Goal: Information Seeking & Learning: Check status

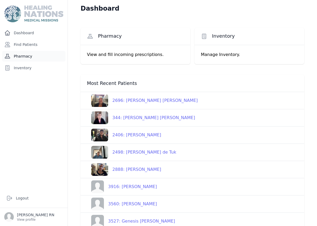
click at [27, 61] on link "Pharmacy" at bounding box center [33, 56] width 63 height 11
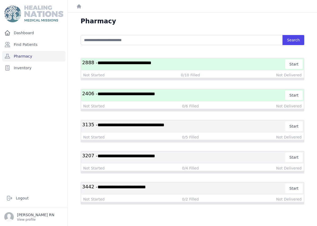
click at [151, 63] on span "**********" at bounding box center [125, 62] width 54 height 5
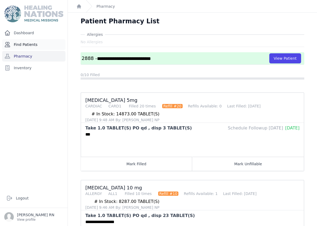
click at [49, 40] on link "Find Patients" at bounding box center [33, 44] width 63 height 11
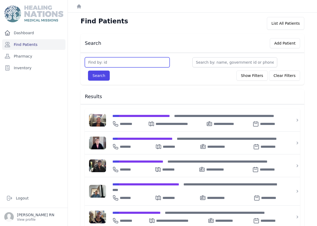
click at [111, 63] on input "text" at bounding box center [127, 62] width 85 height 10
type input "2"
type input "2363"
click at [51, 62] on div "Dashboard Find Patients Pharmacy Inventory" at bounding box center [34, 106] width 68 height 157
click at [44, 55] on link "Pharmacy" at bounding box center [33, 56] width 63 height 11
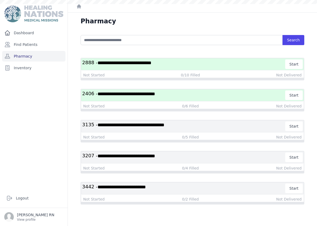
click at [134, 67] on h3 "**********" at bounding box center [183, 64] width 203 height 10
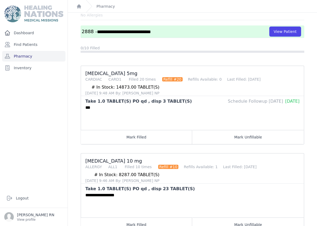
scroll to position [29, 0]
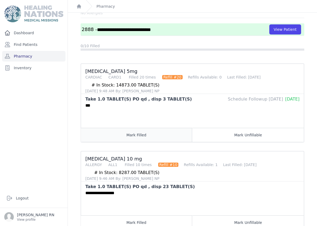
click at [122, 136] on button "Mark Filled" at bounding box center [136, 135] width 111 height 14
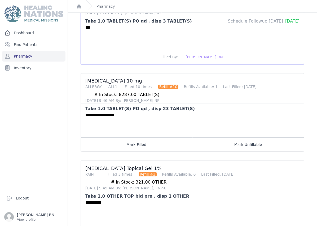
scroll to position [112, 0]
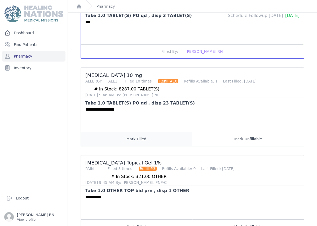
click at [149, 139] on button "Mark Filled" at bounding box center [136, 139] width 111 height 14
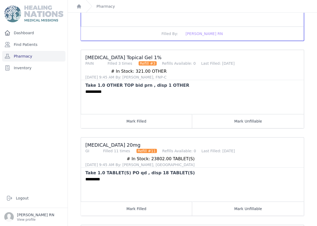
scroll to position [219, 0]
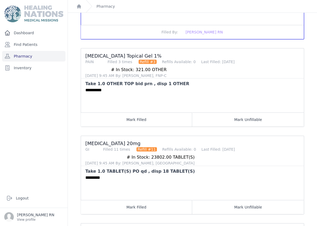
click at [147, 111] on div "**********" at bounding box center [192, 99] width 223 height 25
click at [140, 126] on button "Mark Filled" at bounding box center [136, 119] width 111 height 14
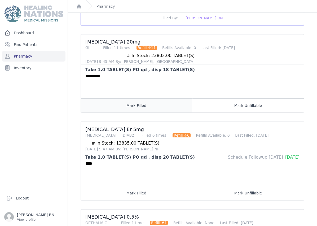
scroll to position [321, 0]
click at [149, 110] on button "Mark Filled" at bounding box center [136, 105] width 111 height 14
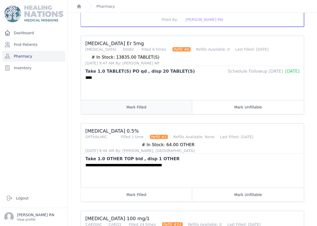
scroll to position [408, 0]
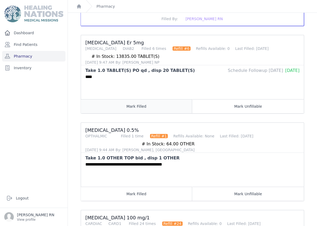
click at [159, 109] on button "Mark Filled" at bounding box center [136, 106] width 111 height 14
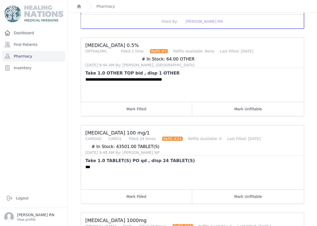
scroll to position [497, 0]
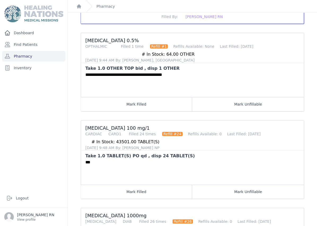
click at [168, 99] on button "Mark Filled" at bounding box center [136, 104] width 111 height 14
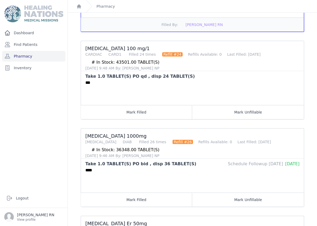
scroll to position [578, 0]
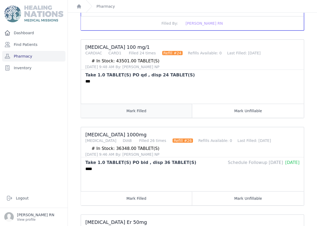
click at [140, 117] on button "Mark Filled" at bounding box center [136, 111] width 111 height 14
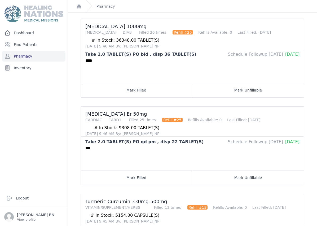
scroll to position [681, 0]
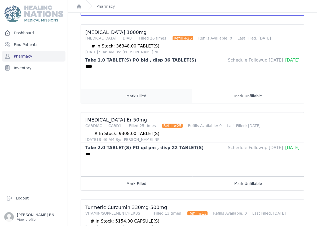
click at [153, 95] on button "Mark Filled" at bounding box center [136, 96] width 111 height 14
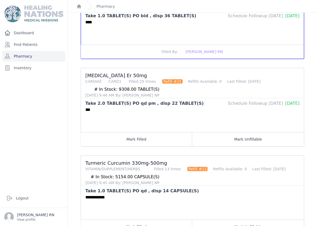
scroll to position [725, 0]
click at [151, 141] on button "Mark Filled" at bounding box center [136, 139] width 111 height 14
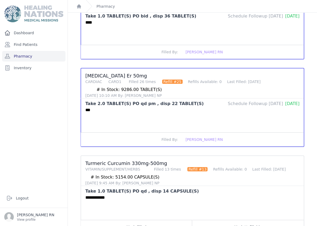
scroll to position [21, 0]
click at [157, 220] on button "Mark Filled" at bounding box center [136, 227] width 111 height 14
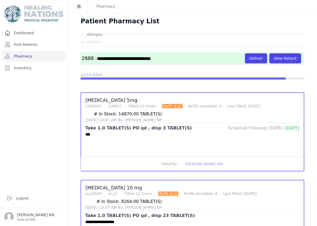
scroll to position [0, 0]
click at [44, 51] on link "Pharmacy" at bounding box center [33, 56] width 63 height 11
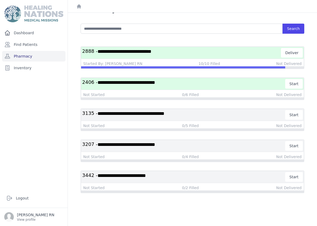
scroll to position [11, 0]
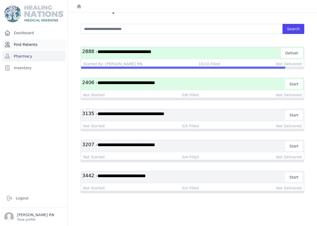
click at [40, 48] on link "Find Patients" at bounding box center [33, 44] width 63 height 11
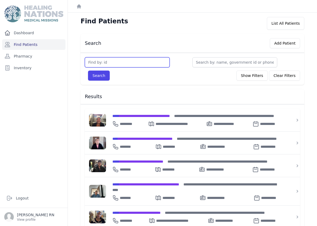
click at [133, 61] on input "text" at bounding box center [127, 62] width 85 height 10
type input "2851"
click at [103, 77] on button "Search" at bounding box center [99, 76] width 22 height 10
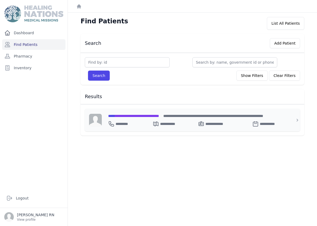
click at [135, 115] on span "**********" at bounding box center [133, 116] width 51 height 4
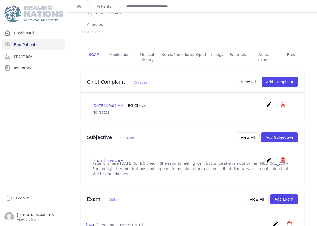
scroll to position [49, 0]
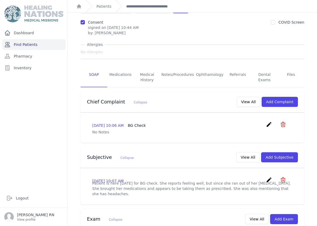
click at [19, 45] on link "Find Patients" at bounding box center [33, 44] width 63 height 11
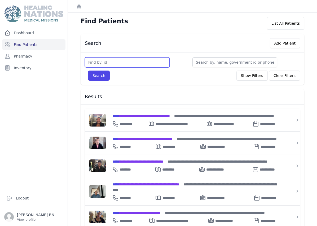
click at [113, 64] on input "text" at bounding box center [127, 62] width 85 height 10
type input "121"
click at [100, 76] on button "Search" at bounding box center [99, 76] width 22 height 10
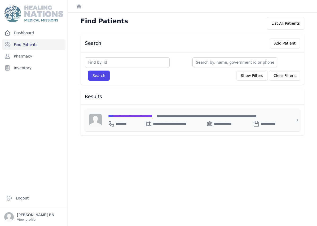
click at [137, 115] on span "**********" at bounding box center [130, 116] width 44 height 4
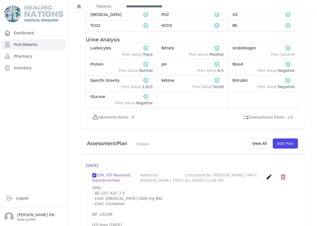
scroll to position [428, 0]
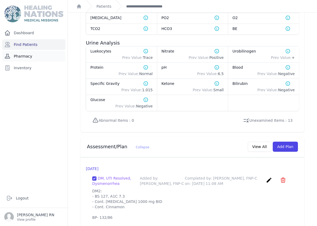
click at [35, 52] on link "Pharmacy" at bounding box center [33, 56] width 63 height 11
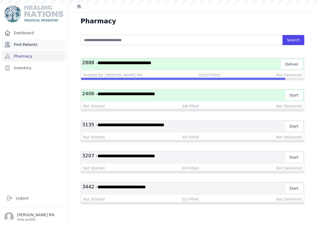
click at [36, 46] on link "Find Patients" at bounding box center [33, 44] width 63 height 11
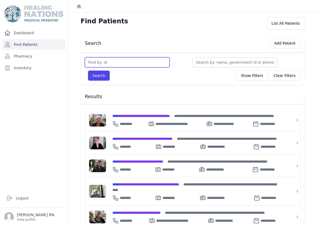
click at [122, 65] on input "text" at bounding box center [127, 62] width 85 height 10
type input "3313"
click at [105, 77] on button "Search" at bounding box center [99, 76] width 22 height 10
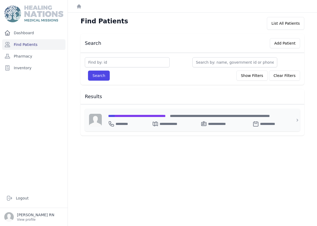
click at [143, 119] on div "**********" at bounding box center [195, 123] width 175 height 8
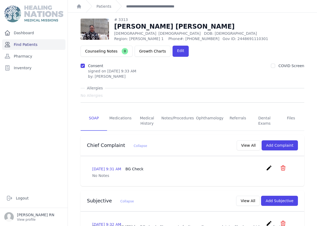
click at [30, 44] on link "Find Patients" at bounding box center [33, 44] width 63 height 11
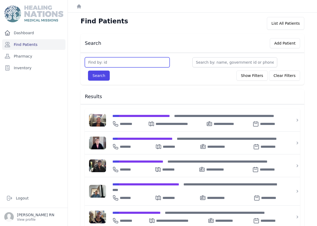
click at [119, 63] on input "text" at bounding box center [127, 62] width 85 height 10
type input "2581"
click at [94, 75] on button "Search" at bounding box center [99, 76] width 22 height 10
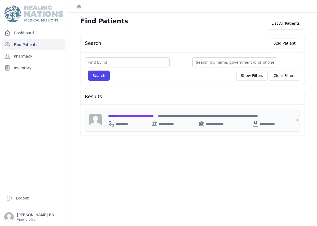
click at [122, 116] on span "**********" at bounding box center [131, 116] width 46 height 4
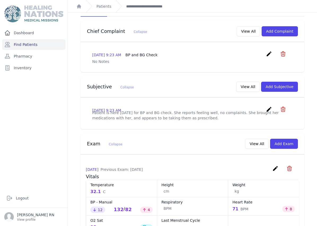
click at [228, 117] on p "Patient is here today for BP and BG check. She reports feeling well, no complai…" at bounding box center [192, 115] width 201 height 11
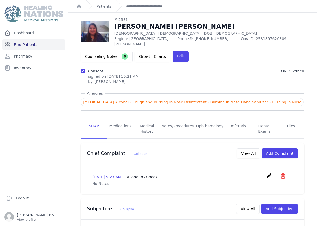
click at [44, 44] on link "Find Patients" at bounding box center [33, 44] width 63 height 11
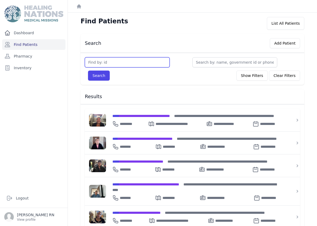
click at [108, 62] on input "text" at bounding box center [127, 62] width 85 height 10
type input "2199"
click at [104, 71] on button "Search" at bounding box center [99, 76] width 22 height 10
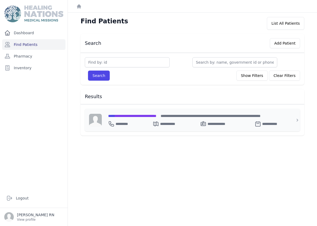
click at [131, 119] on div "**********" at bounding box center [195, 123] width 175 height 8
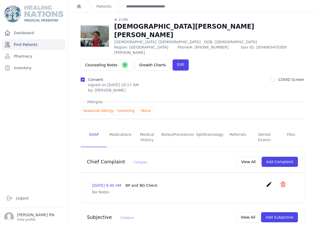
click at [40, 44] on link "Find Patients" at bounding box center [33, 44] width 63 height 11
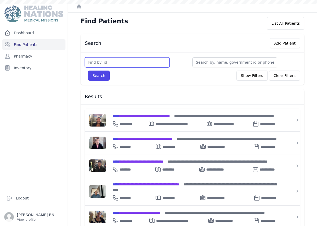
click at [123, 62] on input "text" at bounding box center [127, 62] width 85 height 10
type input "2555"
click at [95, 77] on button "Search" at bounding box center [99, 76] width 22 height 10
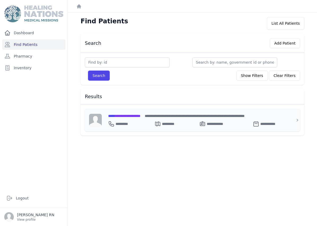
click at [141, 114] on span "**********" at bounding box center [124, 116] width 32 height 4
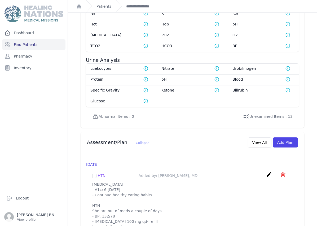
scroll to position [396, 0]
click at [39, 46] on link "Find Patients" at bounding box center [33, 44] width 63 height 11
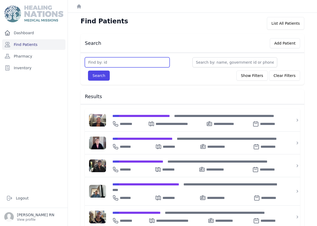
click at [124, 58] on input "text" at bounding box center [127, 62] width 85 height 10
type input "2949"
click at [95, 76] on button "Search" at bounding box center [99, 76] width 22 height 10
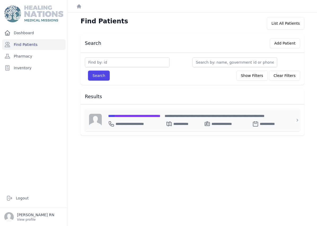
click at [144, 117] on span "**********" at bounding box center [134, 116] width 52 height 4
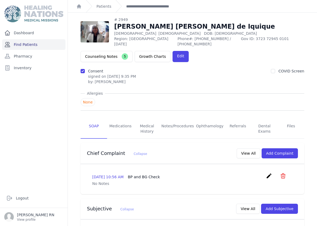
click at [46, 45] on link "Find Patients" at bounding box center [33, 44] width 63 height 11
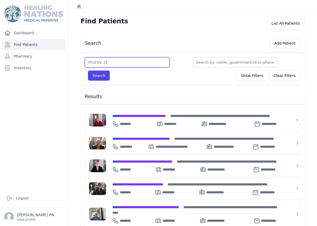
click at [100, 59] on input "text" at bounding box center [127, 62] width 85 height 10
type input "1688"
click at [99, 75] on button "Search" at bounding box center [99, 76] width 22 height 10
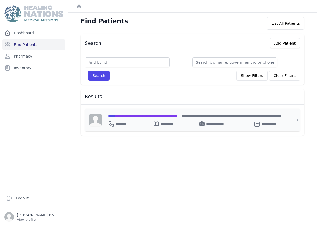
click at [139, 115] on span "**********" at bounding box center [142, 116] width 69 height 4
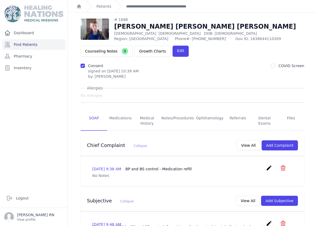
click at [187, 161] on div "[DATE] 9:38 AM BP and BS control - Medication refill create ​ Delete complaint …" at bounding box center [192, 171] width 213 height 22
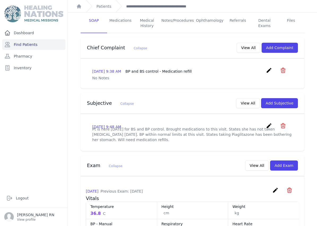
scroll to position [97, 0]
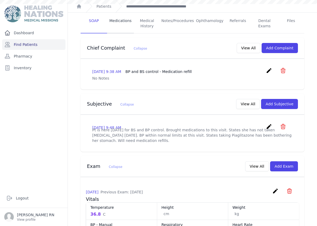
click at [124, 20] on link "Medications" at bounding box center [120, 24] width 27 height 20
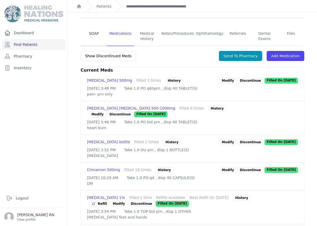
click at [93, 35] on link "SOAP" at bounding box center [94, 37] width 27 height 20
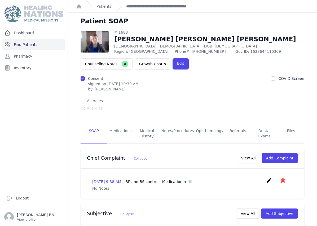
click at [52, 39] on link "Find Patients" at bounding box center [33, 44] width 63 height 11
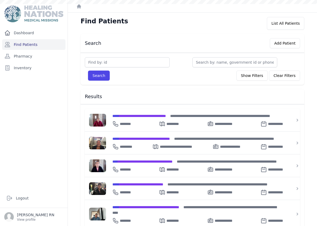
click at [150, 64] on input "text" at bounding box center [127, 62] width 85 height 10
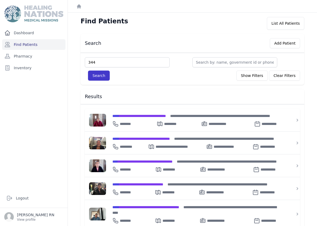
type input "344"
click at [105, 78] on button "Search" at bounding box center [99, 76] width 22 height 10
click at [116, 63] on input "text" at bounding box center [127, 62] width 85 height 10
type input "344"
click at [96, 73] on button "Search" at bounding box center [99, 76] width 22 height 10
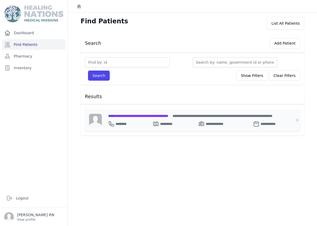
click at [136, 116] on span "**********" at bounding box center [138, 116] width 60 height 4
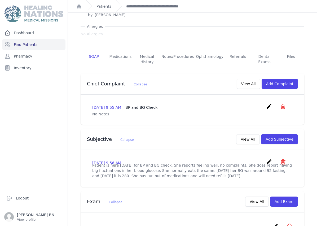
scroll to position [66, 0]
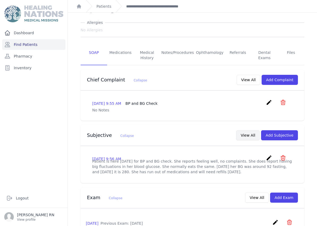
click at [253, 137] on button "View All" at bounding box center [248, 135] width 24 height 10
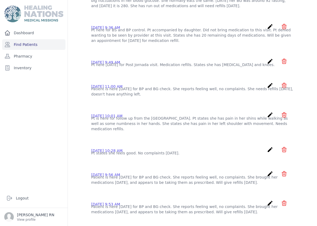
scroll to position [0, 0]
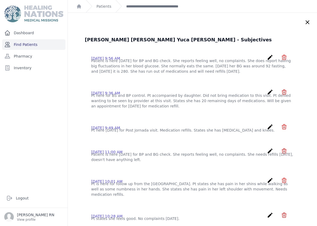
click at [39, 46] on link "Find Patients" at bounding box center [33, 44] width 63 height 11
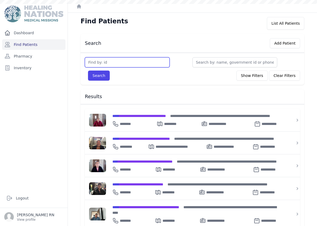
click at [120, 64] on input "text" at bounding box center [127, 62] width 85 height 10
type input "2996"
click at [102, 75] on button "Search" at bounding box center [99, 76] width 22 height 10
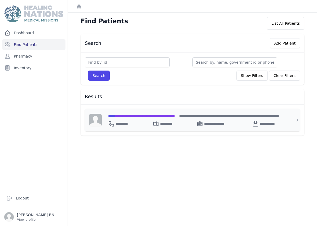
click at [136, 116] on span "**********" at bounding box center [141, 116] width 67 height 4
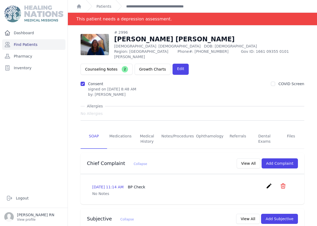
scroll to position [0, 0]
click at [26, 45] on link "Find Patients" at bounding box center [33, 44] width 63 height 11
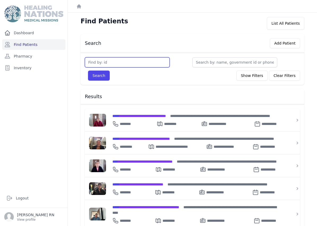
click at [127, 61] on input "text" at bounding box center [127, 62] width 85 height 10
type input "2334"
click at [101, 73] on button "Search" at bounding box center [99, 76] width 22 height 10
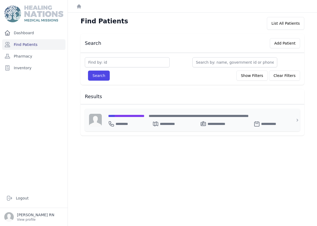
click at [135, 120] on div "**********" at bounding box center [195, 123] width 175 height 8
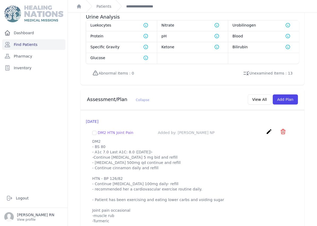
scroll to position [450, 0]
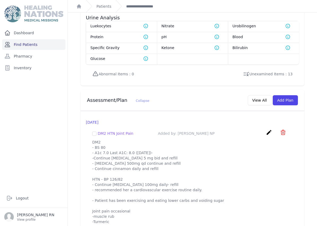
click at [48, 46] on link "Find Patients" at bounding box center [33, 44] width 63 height 11
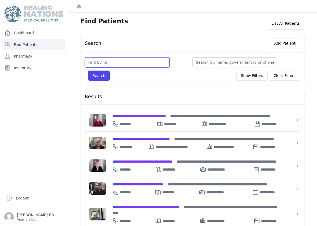
click at [118, 61] on input "text" at bounding box center [127, 62] width 85 height 10
type input "3691"
click at [99, 76] on button "Search" at bounding box center [99, 76] width 22 height 10
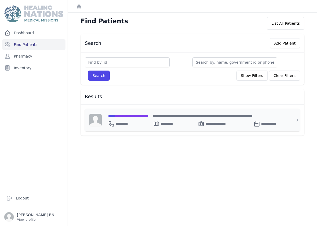
click at [129, 114] on span "**********" at bounding box center [128, 116] width 40 height 4
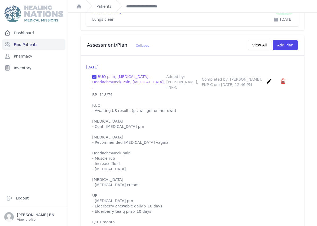
scroll to position [502, 0]
click at [47, 43] on link "Find Patients" at bounding box center [33, 44] width 63 height 11
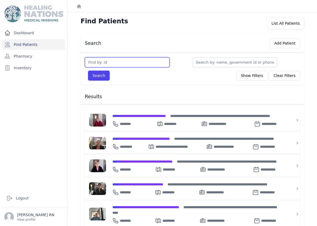
click at [116, 60] on input "text" at bounding box center [127, 62] width 85 height 10
type input "2301"
click at [97, 74] on button "Search" at bounding box center [99, 76] width 22 height 10
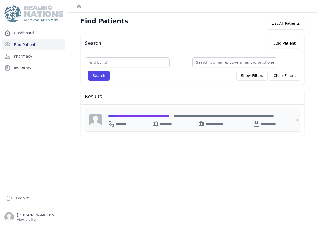
click at [131, 116] on span "**********" at bounding box center [139, 116] width 62 height 4
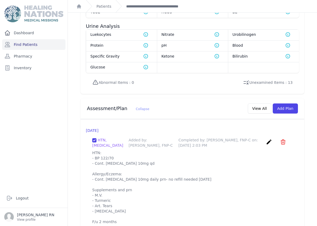
scroll to position [415, 0]
click at [27, 43] on link "Find Patients" at bounding box center [33, 44] width 63 height 11
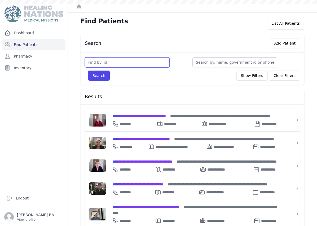
click at [131, 62] on input "text" at bounding box center [127, 62] width 85 height 10
type input "3691"
click at [99, 74] on button "Search" at bounding box center [99, 76] width 22 height 10
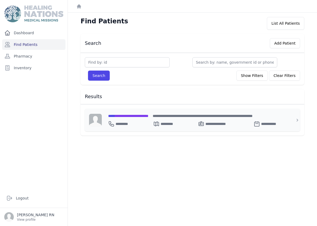
click at [136, 114] on span "**********" at bounding box center [128, 116] width 40 height 4
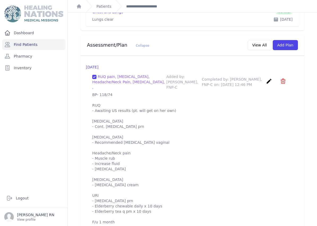
scroll to position [502, 0]
click at [45, 46] on link "Find Patients" at bounding box center [33, 44] width 63 height 11
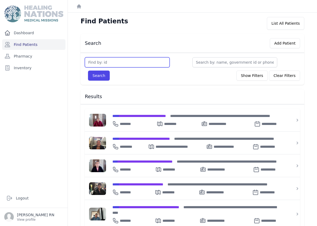
click at [132, 61] on input "text" at bounding box center [127, 62] width 85 height 10
type input "3322"
click at [105, 78] on button "Search" at bounding box center [99, 76] width 22 height 10
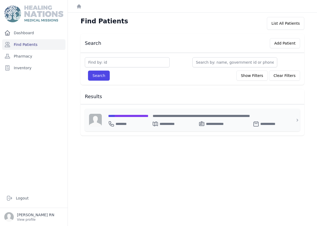
click at [136, 118] on span "**********" at bounding box center [128, 116] width 40 height 4
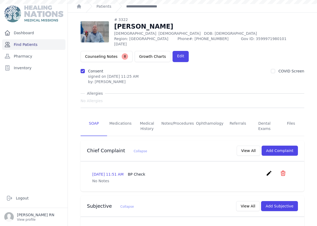
click at [31, 46] on link "Find Patients" at bounding box center [33, 44] width 63 height 11
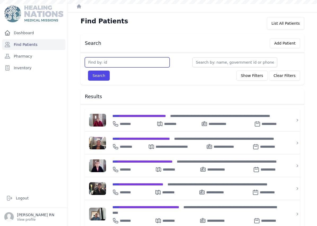
drag, startPoint x: 0, startPoint y: 0, endPoint x: 127, endPoint y: 61, distance: 140.8
type input "2996"
click at [105, 72] on button "Search" at bounding box center [99, 76] width 22 height 10
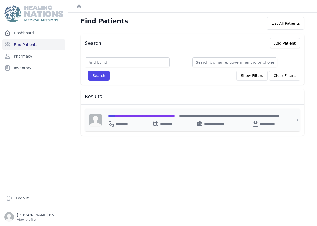
click at [137, 114] on span "**********" at bounding box center [141, 116] width 67 height 4
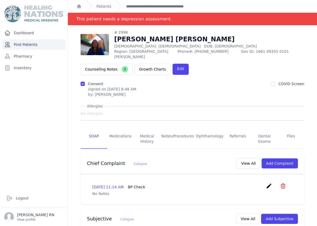
click at [51, 47] on link "Find Patients" at bounding box center [33, 44] width 63 height 11
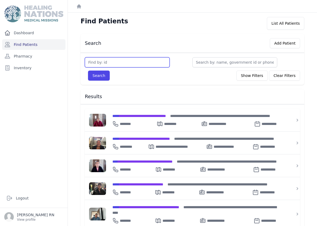
click at [115, 61] on input "text" at bounding box center [127, 62] width 85 height 10
type input "2643"
click at [101, 77] on button "Search" at bounding box center [99, 76] width 22 height 10
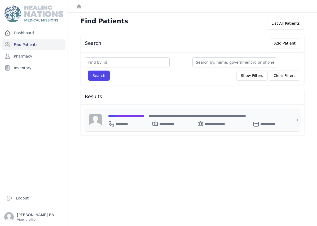
click at [144, 116] on span "**********" at bounding box center [126, 116] width 36 height 4
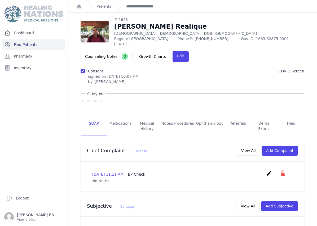
click at [44, 45] on link "Find Patients" at bounding box center [33, 44] width 63 height 11
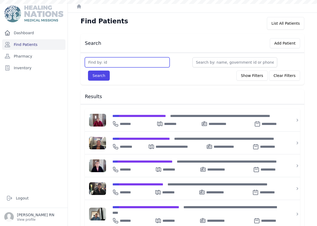
click at [127, 64] on input "text" at bounding box center [127, 62] width 85 height 10
type input "3519"
click at [102, 73] on button "Search" at bounding box center [99, 76] width 22 height 10
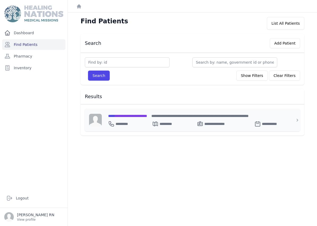
click at [143, 115] on span "**********" at bounding box center [127, 116] width 39 height 4
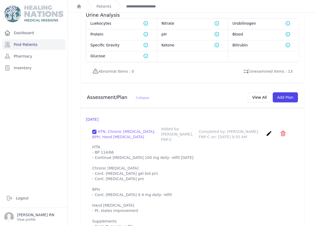
scroll to position [428, 0]
click at [46, 44] on link "Find Patients" at bounding box center [33, 44] width 63 height 11
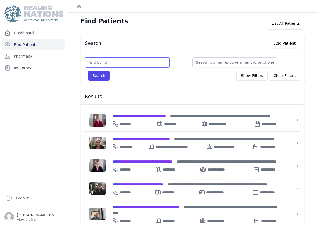
click at [115, 63] on input "text" at bounding box center [127, 62] width 85 height 10
type input "994"
click at [102, 75] on button "Search" at bounding box center [99, 76] width 22 height 10
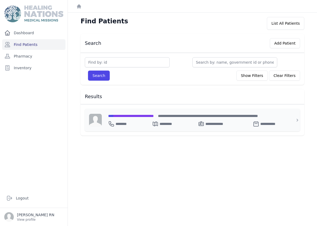
click at [125, 117] on span "**********" at bounding box center [131, 116] width 46 height 4
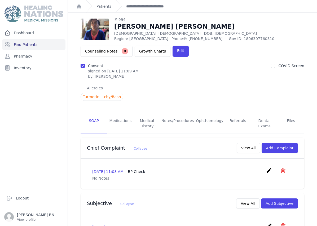
scroll to position [-2, 0]
click at [49, 44] on link "Find Patients" at bounding box center [33, 44] width 63 height 11
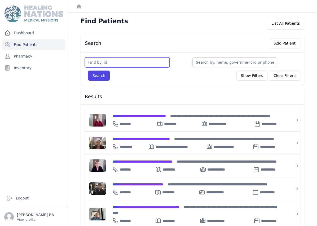
click at [137, 64] on input "text" at bounding box center [127, 62] width 85 height 10
type input "3692"
click at [101, 78] on button "Search" at bounding box center [99, 76] width 22 height 10
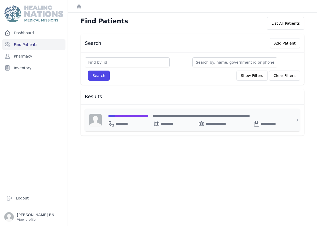
click at [141, 115] on span "**********" at bounding box center [128, 116] width 40 height 4
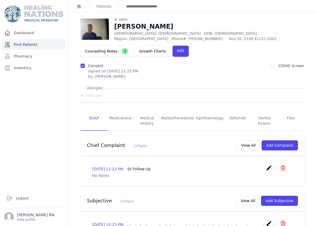
click at [39, 45] on link "Find Patients" at bounding box center [33, 44] width 63 height 11
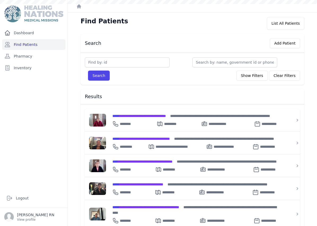
click at [127, 55] on div "Search Show Filters Clear Filters Filter By Age 0-20 21-40 41-60 60+ Filter By …" at bounding box center [193, 69] width 224 height 32
click at [123, 58] on input "text" at bounding box center [127, 62] width 85 height 10
type input "3483"
click at [101, 77] on button "Search" at bounding box center [99, 76] width 22 height 10
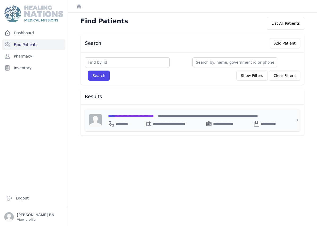
click at [142, 116] on span "**********" at bounding box center [131, 116] width 46 height 4
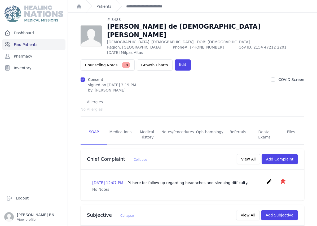
click at [31, 45] on link "Find Patients" at bounding box center [33, 44] width 63 height 11
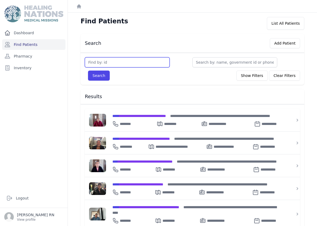
click at [112, 65] on input "text" at bounding box center [127, 62] width 85 height 10
type input "3742"
click at [93, 72] on button "Search" at bounding box center [99, 76] width 22 height 10
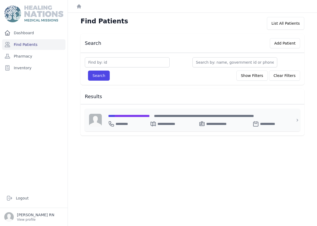
click at [136, 117] on span "**********" at bounding box center [129, 116] width 42 height 4
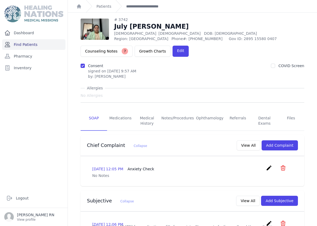
click at [35, 45] on link "Find Patients" at bounding box center [33, 44] width 63 height 11
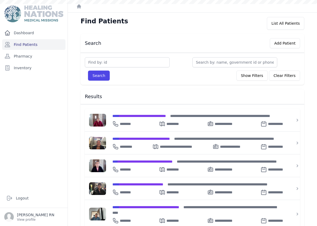
click at [96, 63] on input "text" at bounding box center [127, 62] width 85 height 10
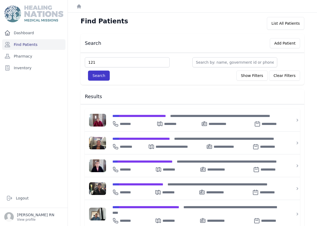
type input "121"
click at [98, 78] on button "Search" at bounding box center [99, 76] width 22 height 10
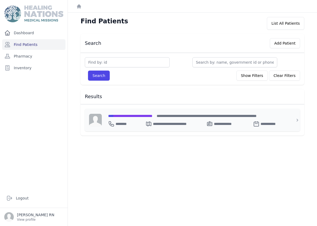
click at [137, 121] on div "**********" at bounding box center [195, 123] width 175 height 8
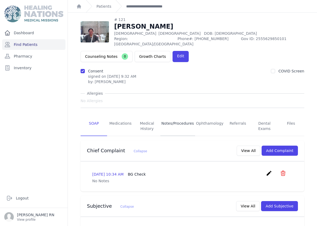
click at [177, 119] on link "Notes/Procedures" at bounding box center [177, 126] width 35 height 20
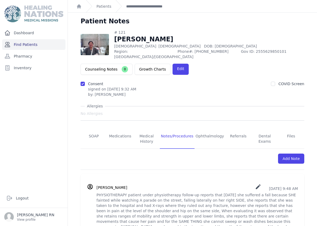
click at [45, 45] on link "Find Patients" at bounding box center [33, 44] width 63 height 11
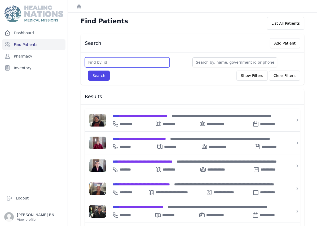
click at [133, 64] on input "text" at bounding box center [127, 62] width 85 height 10
type input "2"
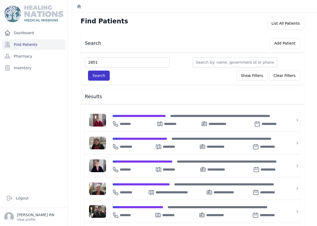
type input "2851"
click at [105, 77] on button "Search" at bounding box center [99, 76] width 22 height 10
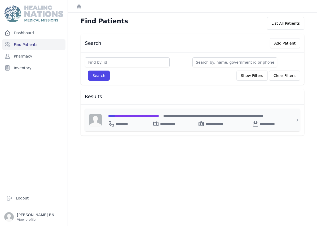
click at [133, 115] on span "**********" at bounding box center [133, 116] width 51 height 4
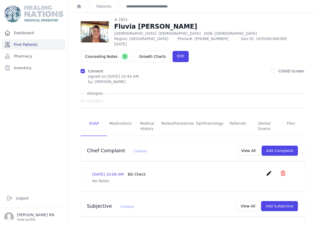
click at [40, 41] on link "Find Patients" at bounding box center [33, 44] width 63 height 11
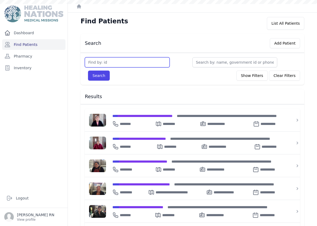
click at [109, 65] on input "text" at bounding box center [127, 62] width 85 height 10
type input "1239"
click at [98, 71] on button "Search" at bounding box center [99, 76] width 22 height 10
click at [108, 64] on input "text" at bounding box center [127, 62] width 85 height 10
type input "1239"
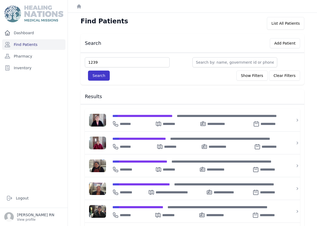
click at [92, 74] on button "Search" at bounding box center [99, 76] width 22 height 10
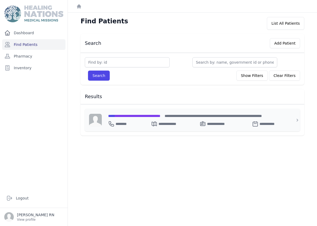
click at [139, 114] on span "**********" at bounding box center [134, 116] width 52 height 4
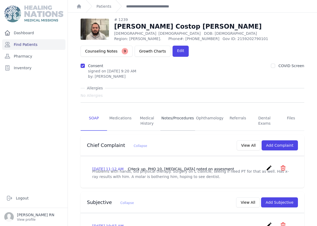
click at [176, 121] on link "Notes/Procedures" at bounding box center [177, 121] width 35 height 20
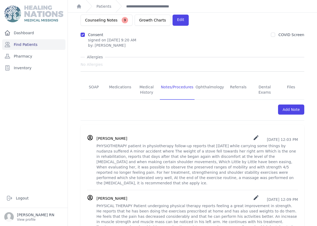
scroll to position [52, 0]
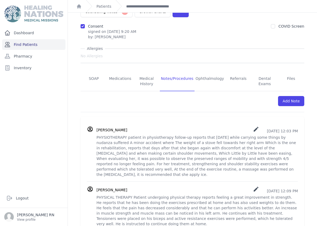
click at [21, 45] on font "Find Patients" at bounding box center [26, 44] width 24 height 4
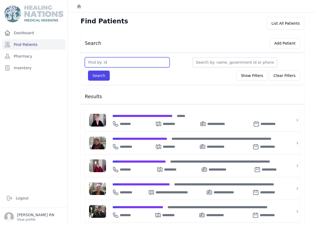
click at [112, 59] on input "text" at bounding box center [127, 62] width 85 height 10
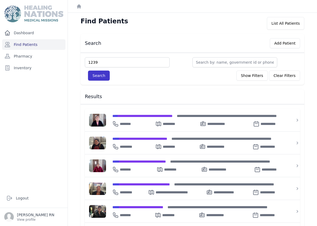
type input "1239"
click at [99, 78] on button "Search" at bounding box center [99, 76] width 22 height 10
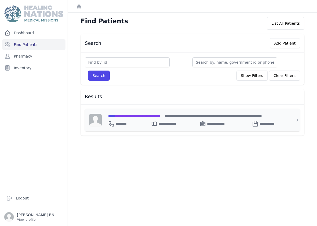
click at [150, 118] on span "**********" at bounding box center [134, 116] width 52 height 4
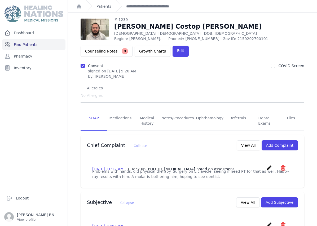
click at [38, 44] on link "Find Patients" at bounding box center [33, 44] width 63 height 11
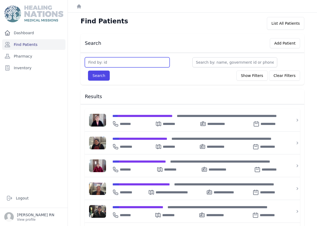
click at [100, 61] on input "text" at bounding box center [127, 62] width 85 height 10
type input "660"
click at [95, 72] on button "Search" at bounding box center [99, 76] width 22 height 10
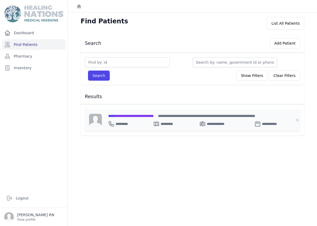
click at [141, 117] on span "**********" at bounding box center [131, 116] width 46 height 4
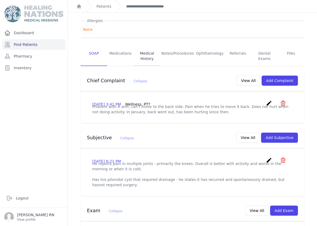
scroll to position [55, 0]
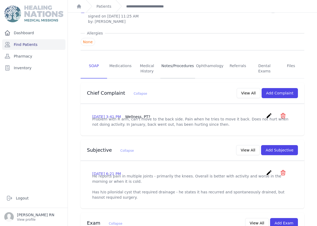
click at [177, 66] on link "Notes/Procedures" at bounding box center [177, 69] width 35 height 20
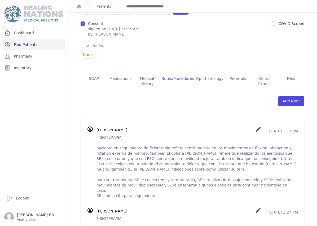
click at [45, 44] on link "Find Patients" at bounding box center [33, 44] width 63 height 11
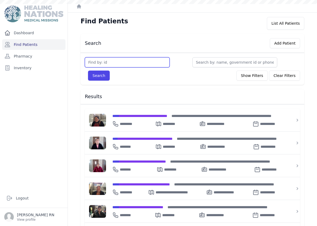
click at [106, 64] on input "text" at bounding box center [127, 62] width 85 height 10
type input "3483"
click at [98, 74] on button "Search" at bounding box center [99, 76] width 22 height 10
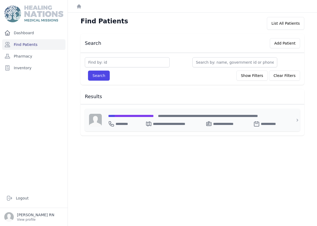
click at [154, 116] on span "**********" at bounding box center [131, 116] width 46 height 4
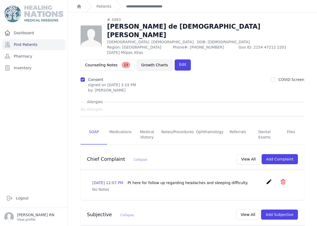
click at [118, 59] on button "Counseling Notes 13" at bounding box center [108, 64] width 54 height 11
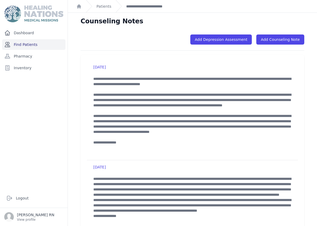
click at [40, 45] on link "Find Patients" at bounding box center [33, 44] width 63 height 11
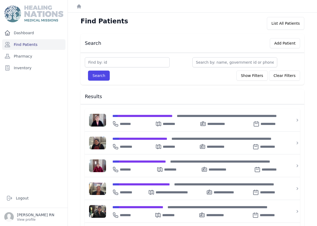
scroll to position [0, 0]
click at [140, 71] on div "Search Show Filters Clear Filters" at bounding box center [192, 76] width 215 height 10
click at [140, 66] on input "text" at bounding box center [127, 62] width 85 height 10
type input "3"
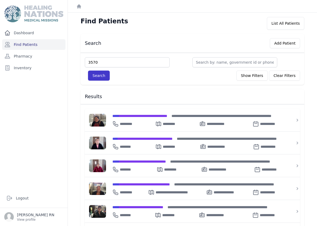
type input "3570"
click at [105, 71] on button "Search" at bounding box center [99, 76] width 22 height 10
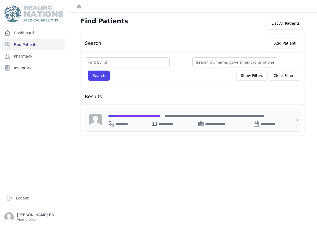
click at [124, 116] on span "**********" at bounding box center [134, 116] width 52 height 4
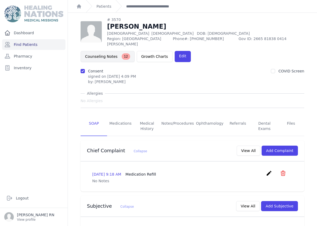
click at [110, 51] on button "Counseling Notes 12" at bounding box center [108, 56] width 54 height 11
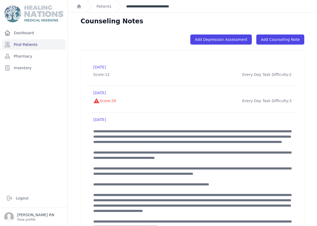
click at [163, 7] on link "**********" at bounding box center [157, 6] width 62 height 5
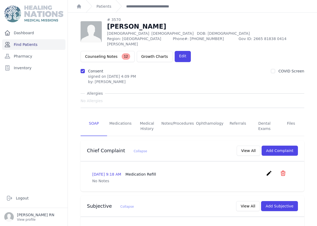
click at [42, 45] on link "Find Patients" at bounding box center [33, 44] width 63 height 11
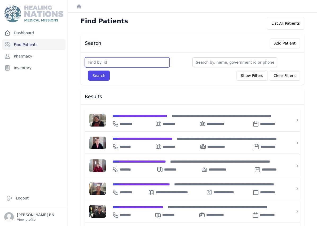
click at [114, 63] on input "text" at bounding box center [127, 62] width 85 height 10
type input "3571"
click at [102, 76] on button "Search" at bounding box center [99, 76] width 22 height 10
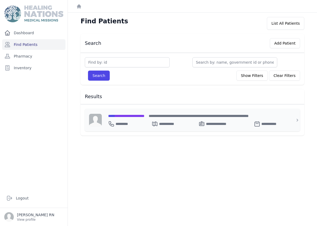
click at [142, 116] on span "**********" at bounding box center [126, 116] width 36 height 4
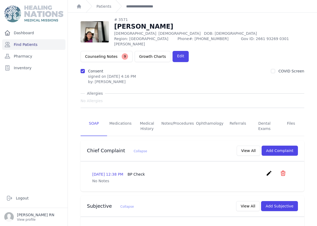
click at [111, 51] on button "Counseling Notes 9" at bounding box center [107, 56] width 52 height 11
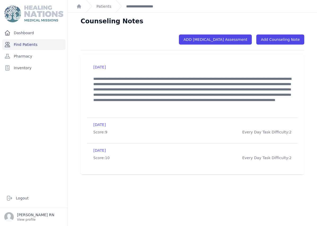
click at [44, 44] on link "Find Patients" at bounding box center [33, 44] width 63 height 11
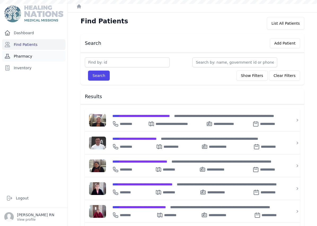
click at [32, 56] on link "Pharmacy" at bounding box center [33, 56] width 63 height 11
